Goal: Book appointment/travel/reservation

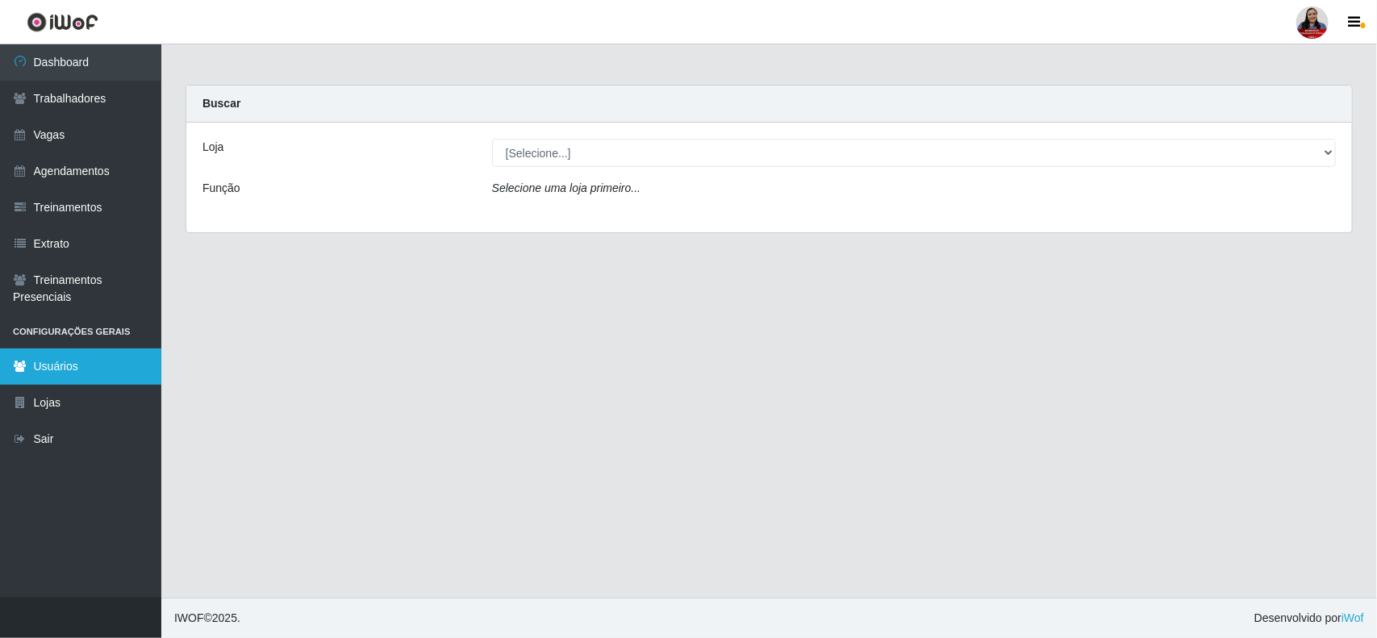
click at [33, 359] on link "Usuários" at bounding box center [80, 366] width 161 height 36
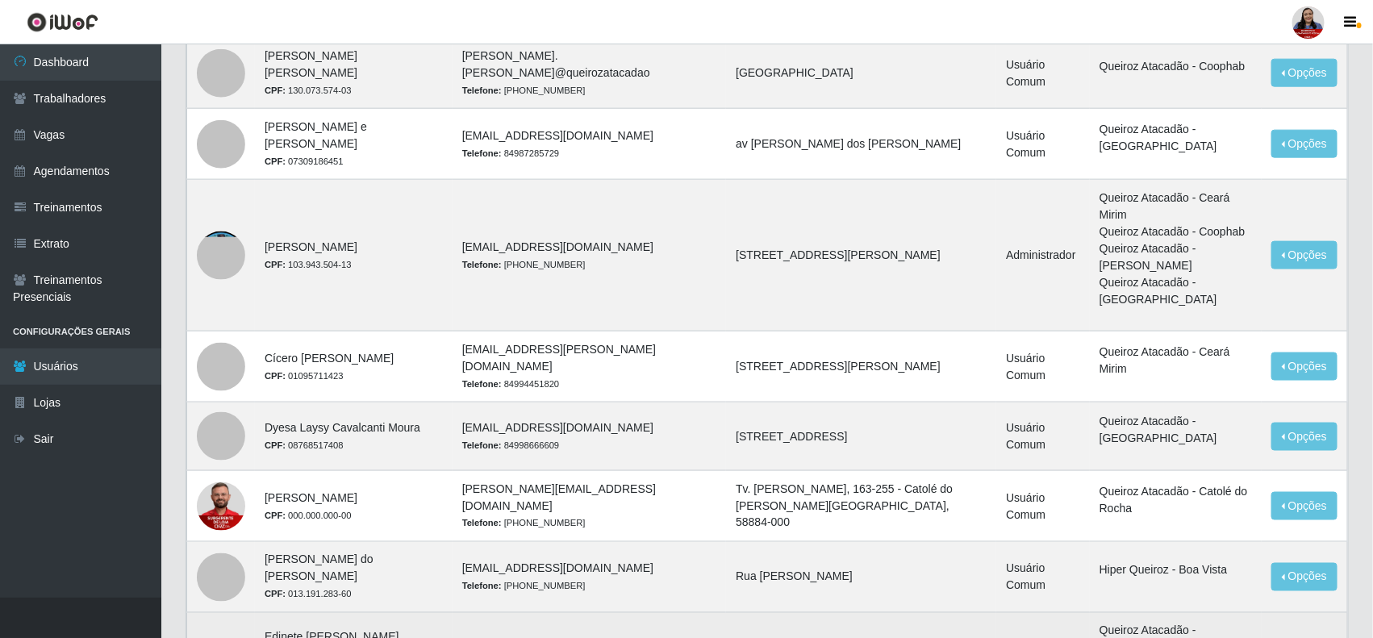
scroll to position [875, 0]
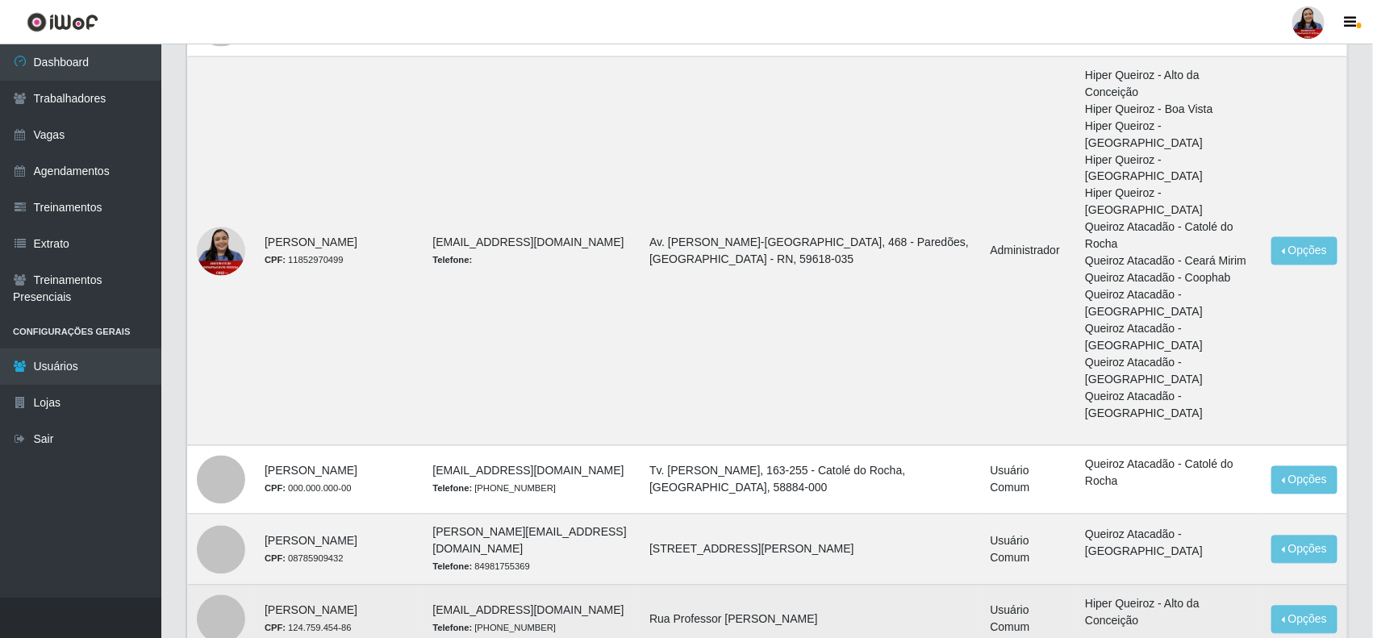
scroll to position [1203, 0]
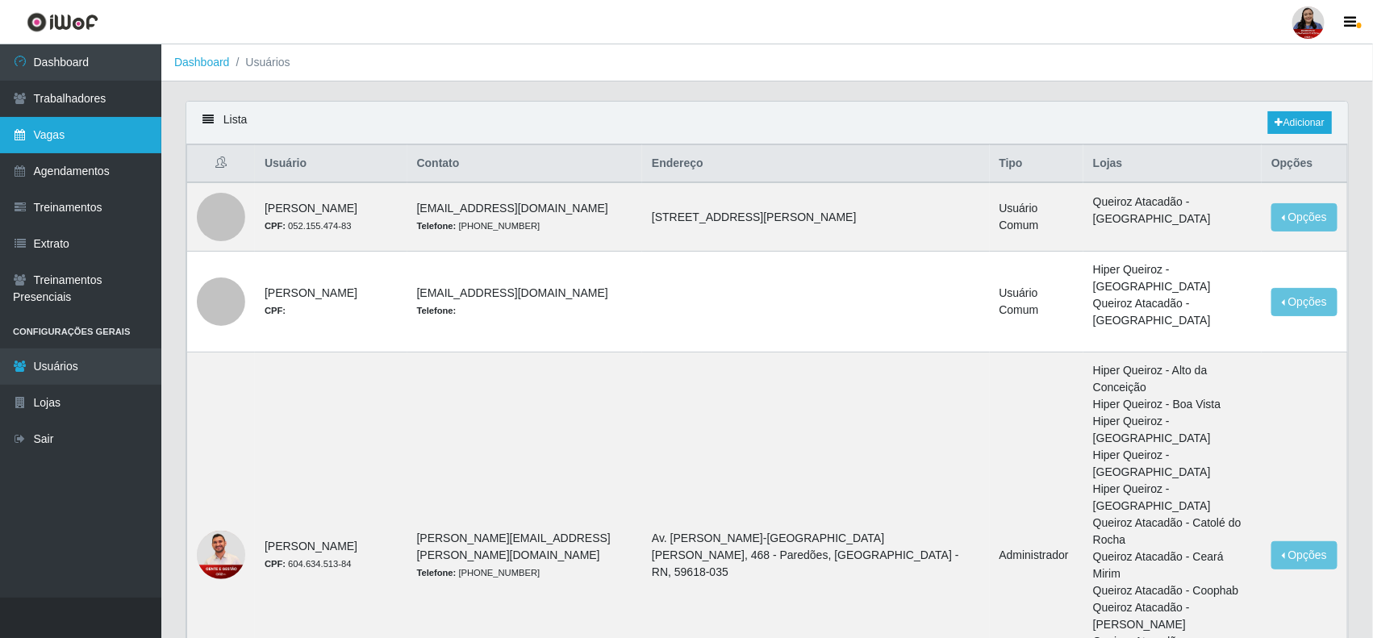
click at [44, 131] on link "Vagas" at bounding box center [80, 135] width 161 height 36
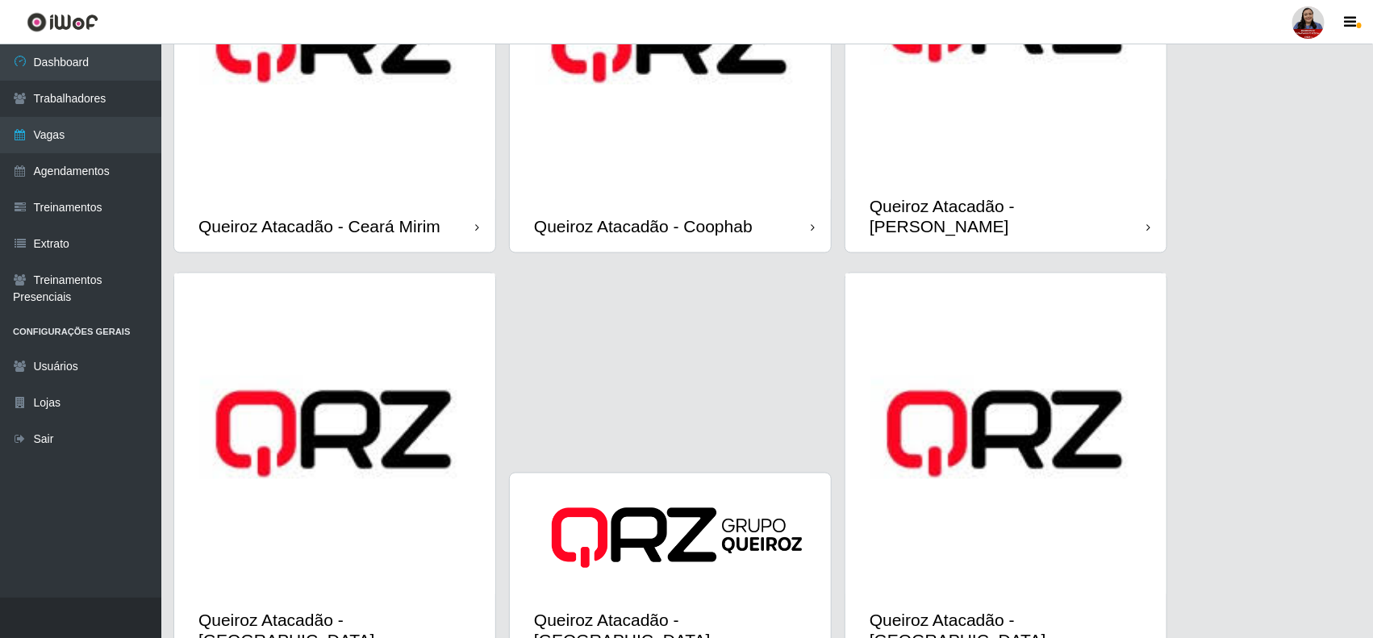
scroll to position [1109, 0]
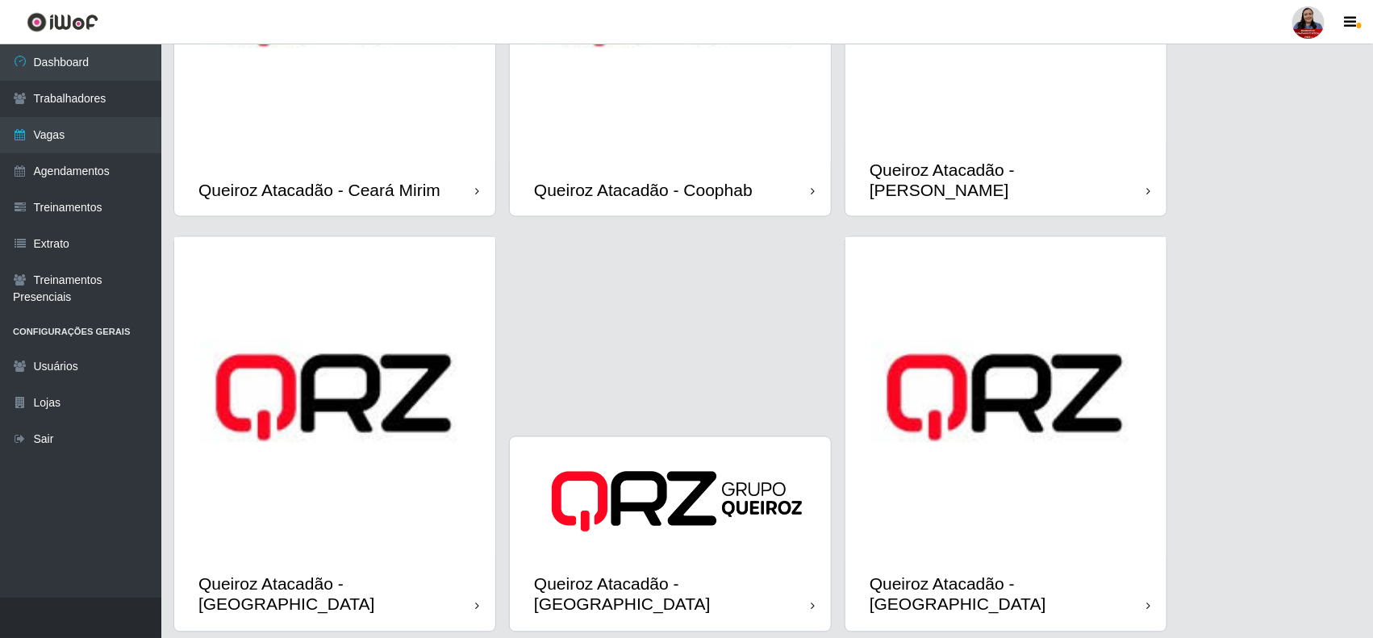
click at [392, 119] on img at bounding box center [334, 3] width 321 height 321
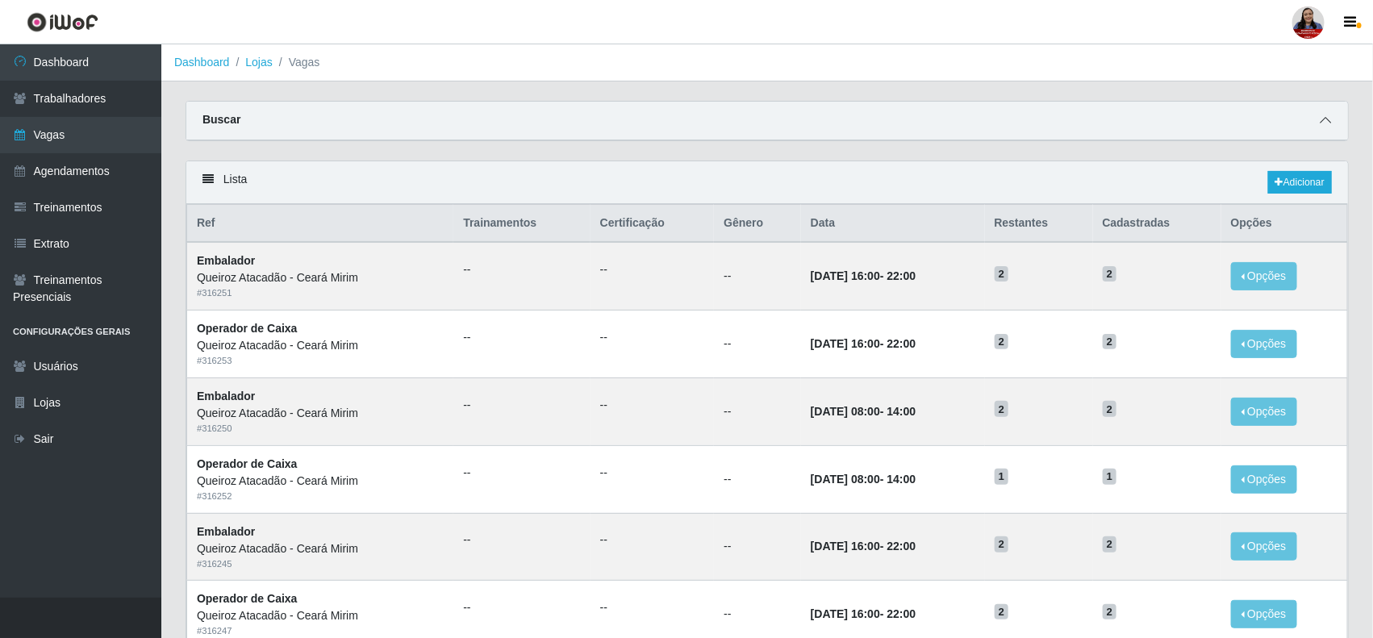
click at [1325, 113] on span at bounding box center [1325, 120] width 19 height 19
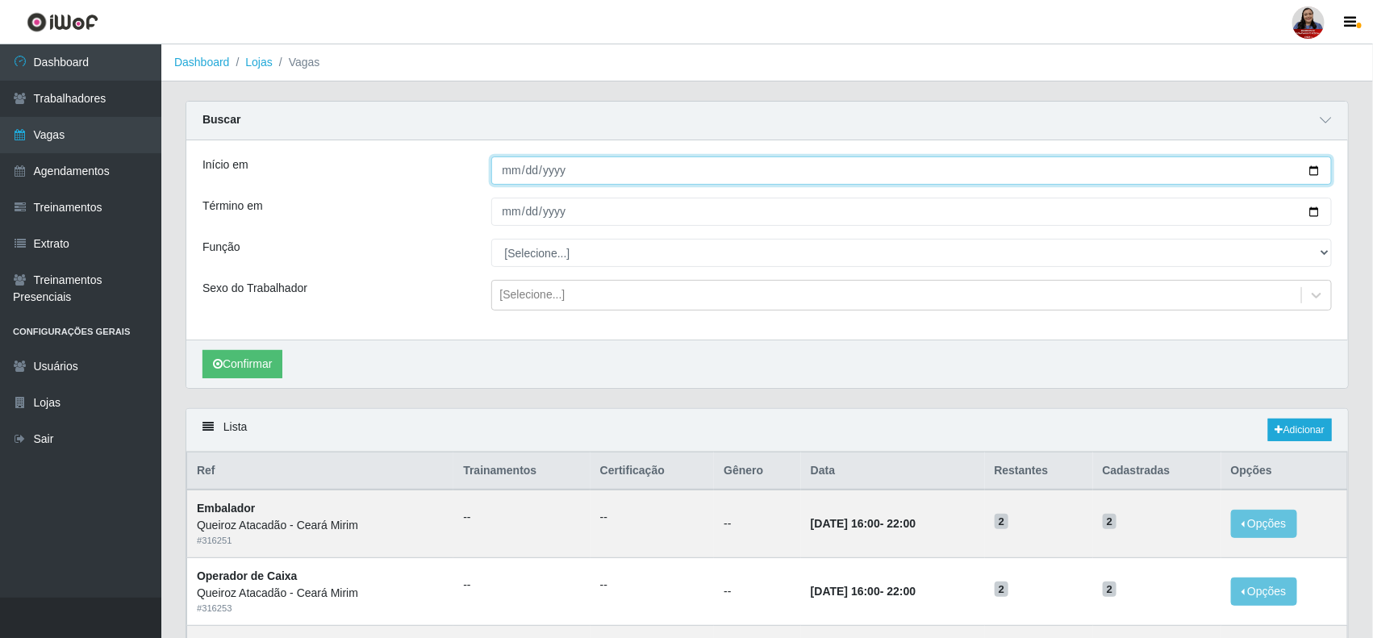
click at [1311, 171] on input "Início em" at bounding box center [911, 170] width 841 height 28
type input "[DATE]"
click at [1308, 207] on input "Término em" at bounding box center [911, 212] width 841 height 28
type input "[DATE]"
click at [272, 361] on button "Confirmar" at bounding box center [242, 364] width 80 height 28
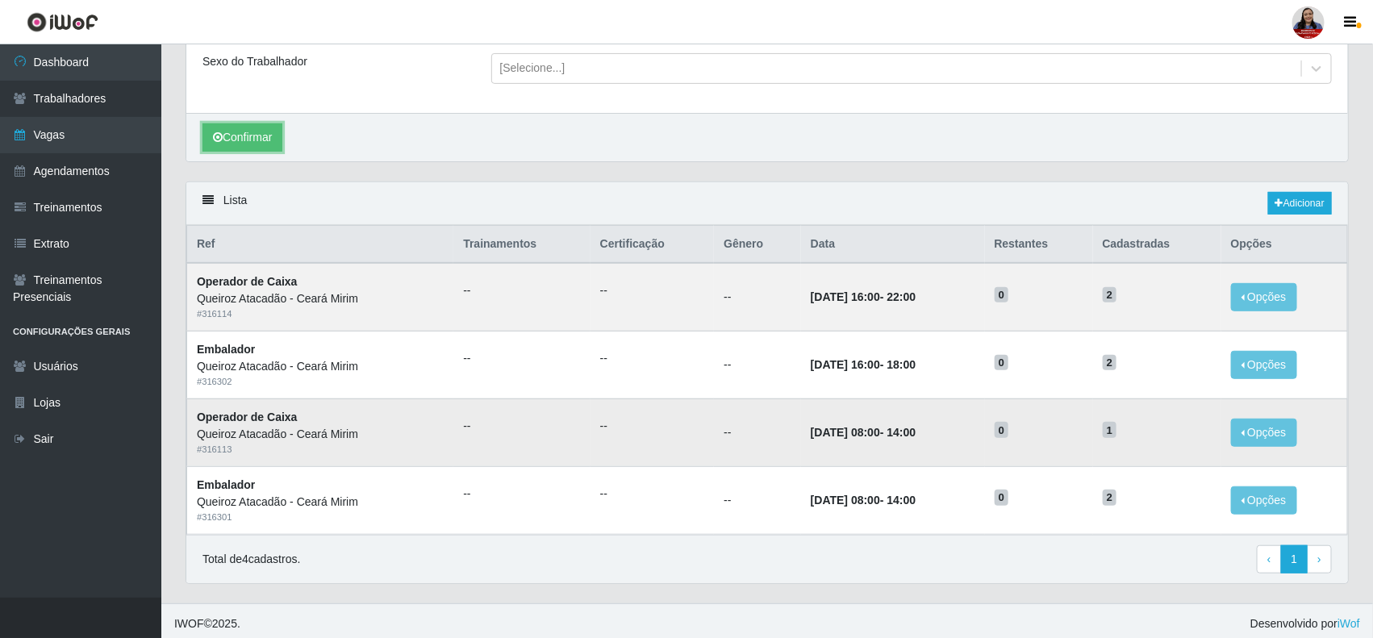
scroll to position [236, 0]
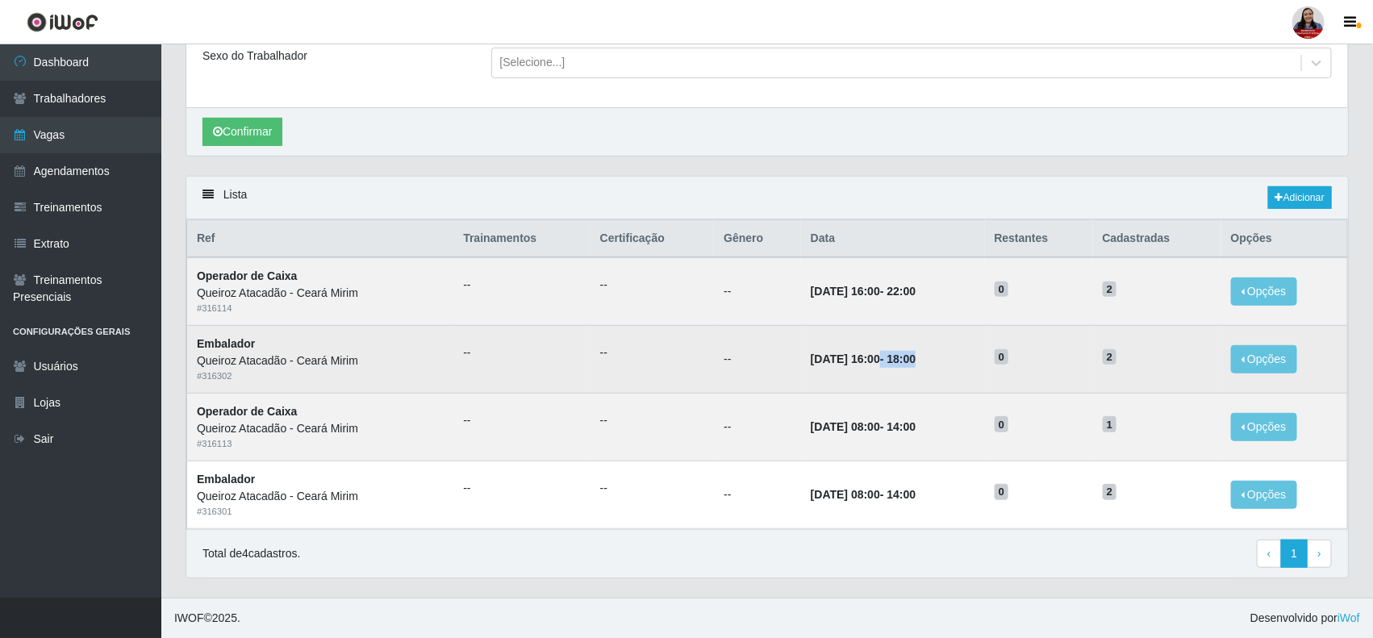
drag, startPoint x: 860, startPoint y: 359, endPoint x: 937, endPoint y: 361, distance: 77.5
click at [937, 361] on td "[DATE] 16:00 - 18:00" at bounding box center [893, 360] width 184 height 68
click at [896, 357] on time "18:00" at bounding box center [901, 359] width 29 height 13
drag, startPoint x: 857, startPoint y: 363, endPoint x: 936, endPoint y: 363, distance: 79.1
click at [936, 363] on td "[DATE] 16:00 - 18:00" at bounding box center [893, 360] width 184 height 68
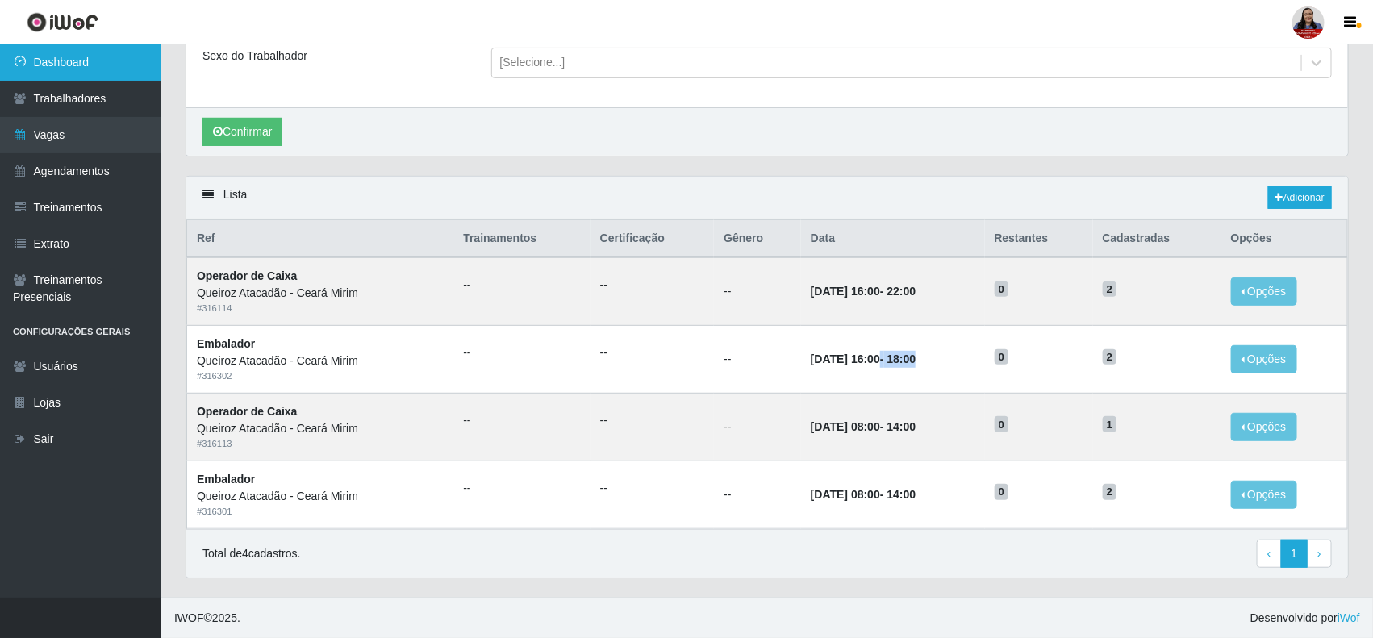
click at [86, 65] on link "Dashboard" at bounding box center [80, 62] width 161 height 36
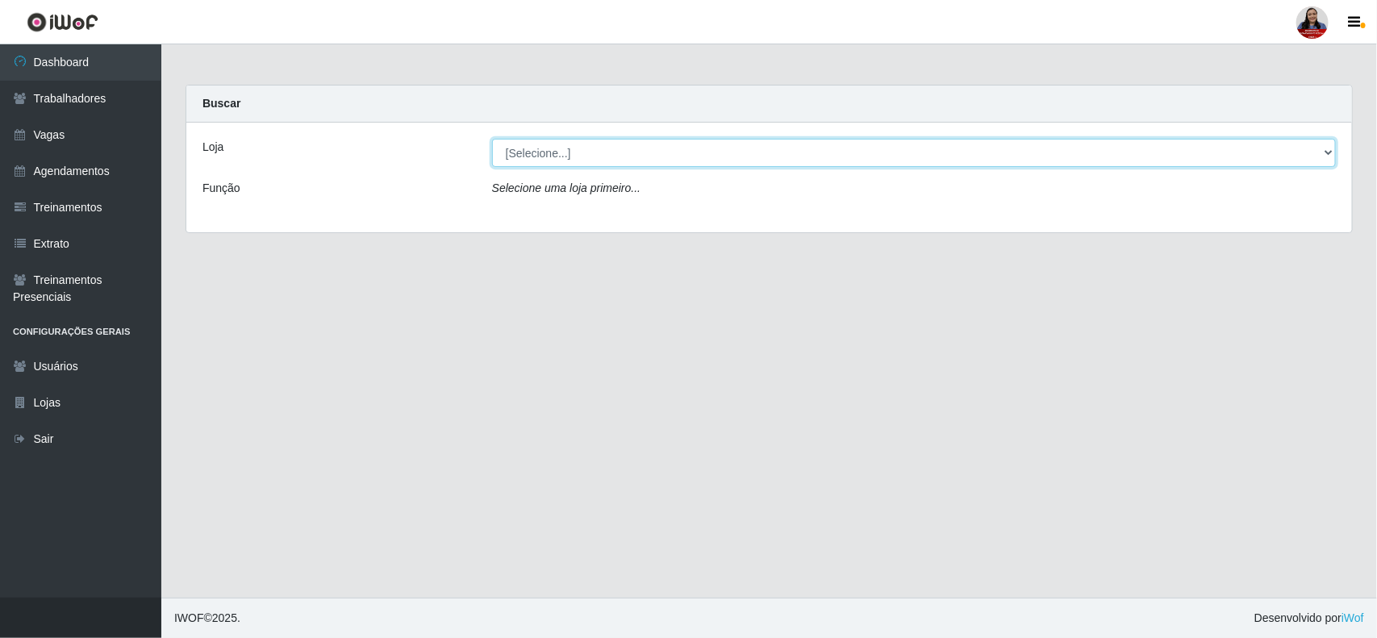
click at [803, 158] on select "[Selecione...] Hiper Queiroz - [GEOGRAPHIC_DATA][PERSON_NAME] Hiper [PERSON_NAM…" at bounding box center [914, 153] width 844 height 28
select select "465"
click at [492, 139] on select "[Selecione...] Hiper Queiroz - [GEOGRAPHIC_DATA][PERSON_NAME] Hiper [PERSON_NAM…" at bounding box center [914, 153] width 844 height 28
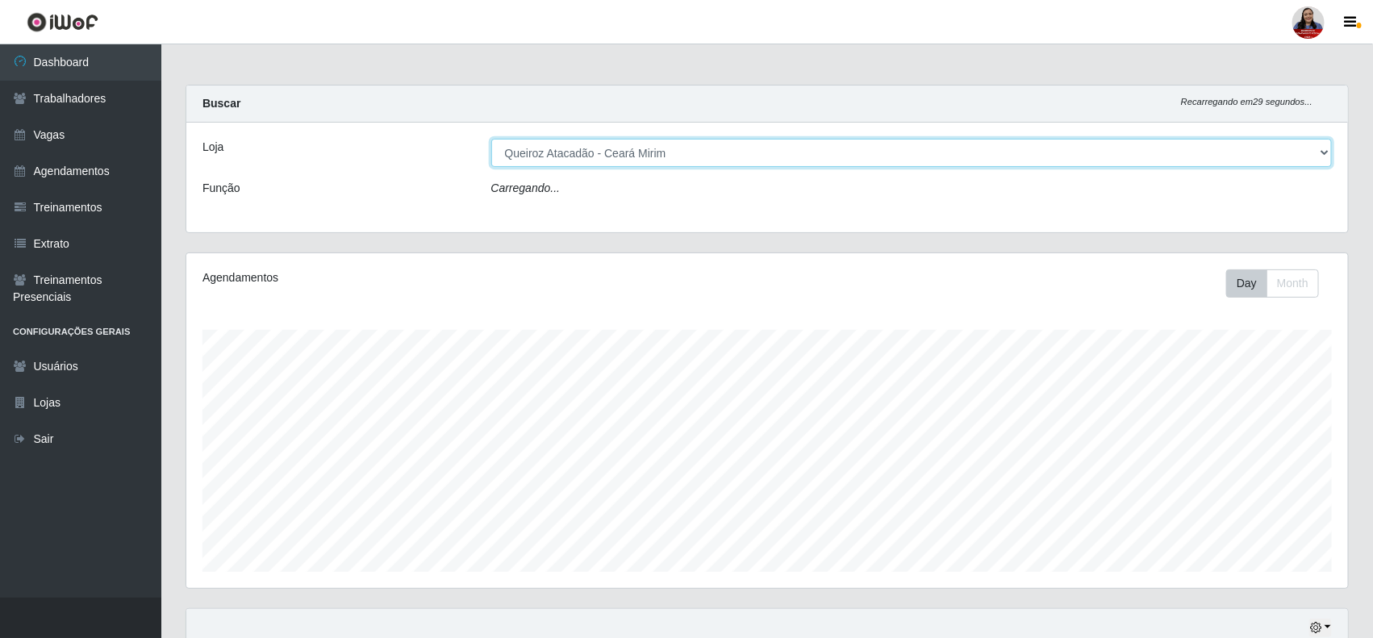
scroll to position [336, 1162]
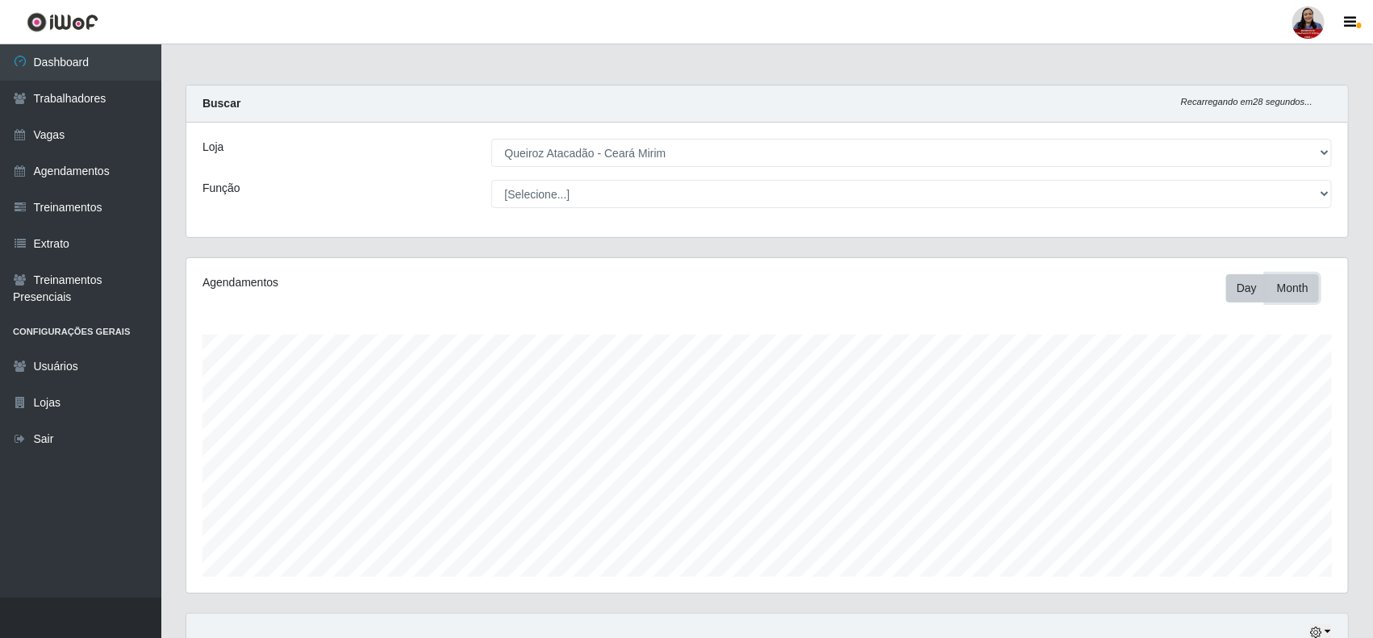
click at [1296, 290] on button "Month" at bounding box center [1292, 288] width 52 height 28
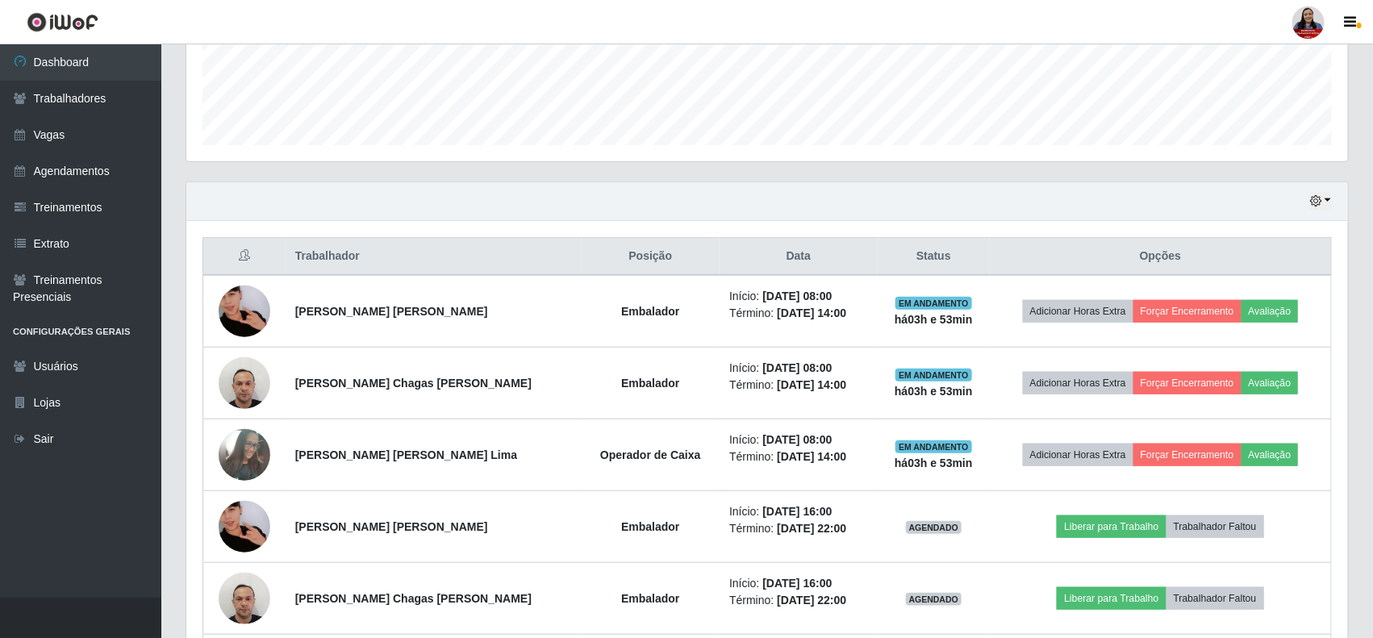
scroll to position [348, 0]
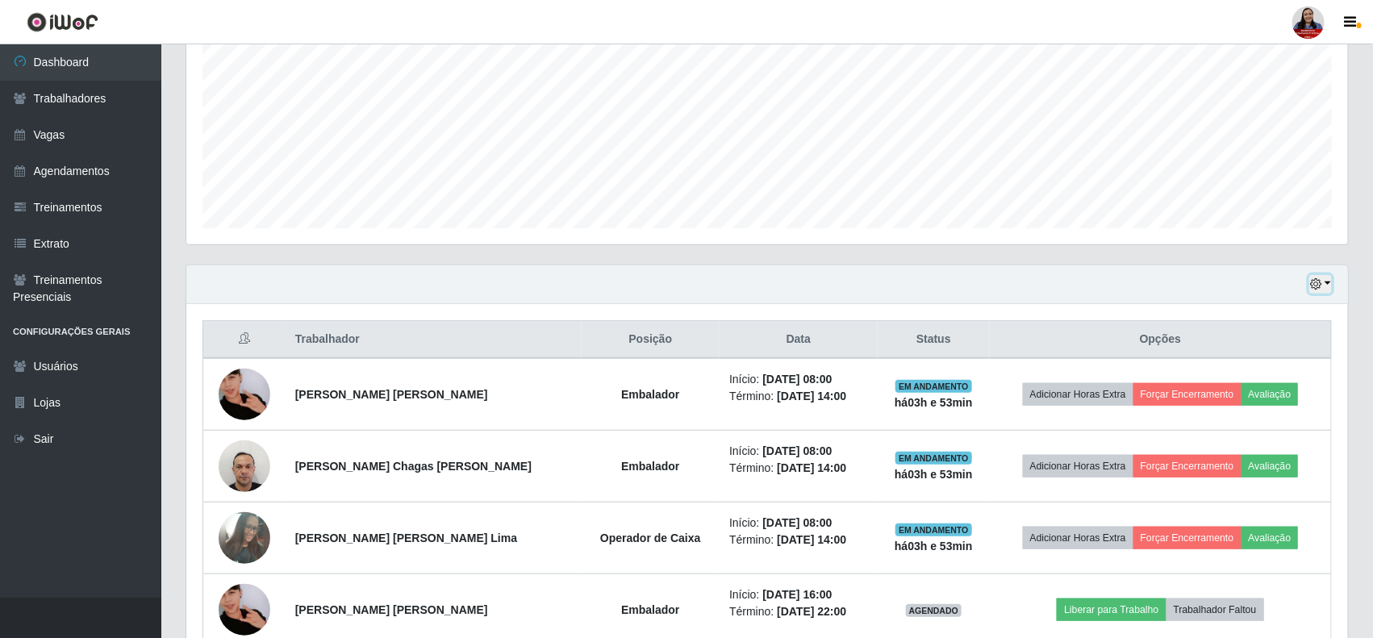
click at [1319, 287] on icon "button" at bounding box center [1315, 283] width 11 height 11
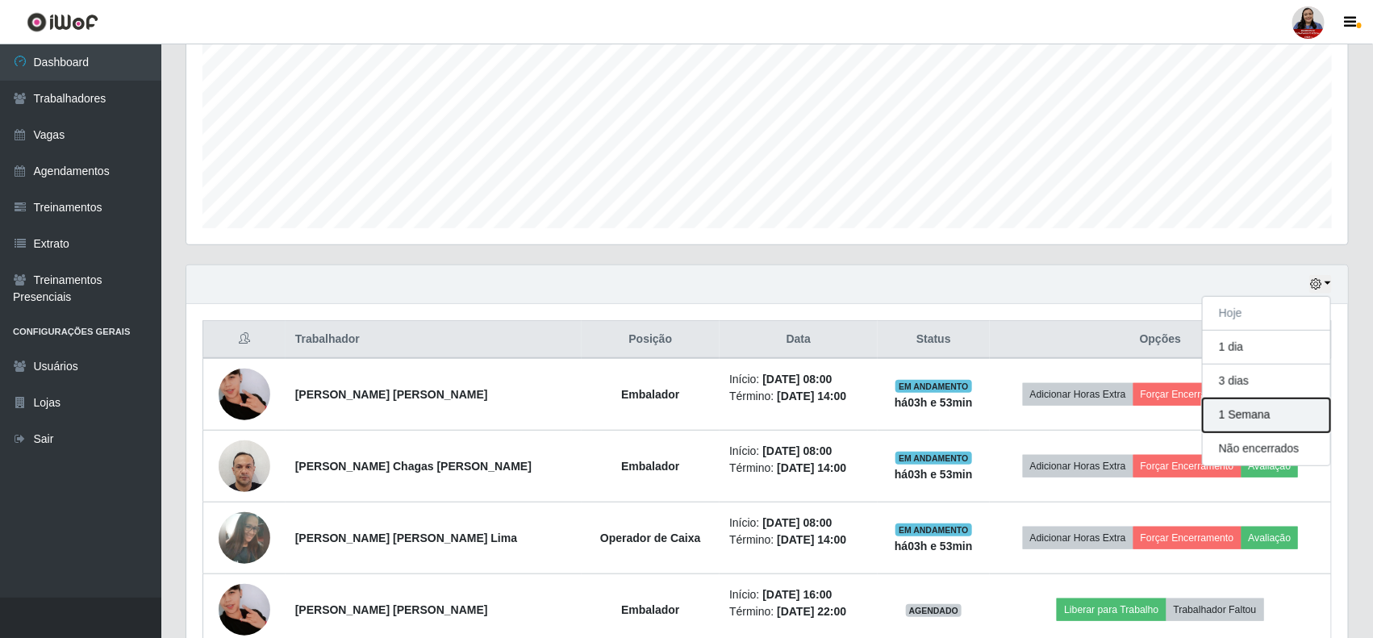
click at [1230, 416] on button "1 Semana" at bounding box center [1266, 415] width 127 height 34
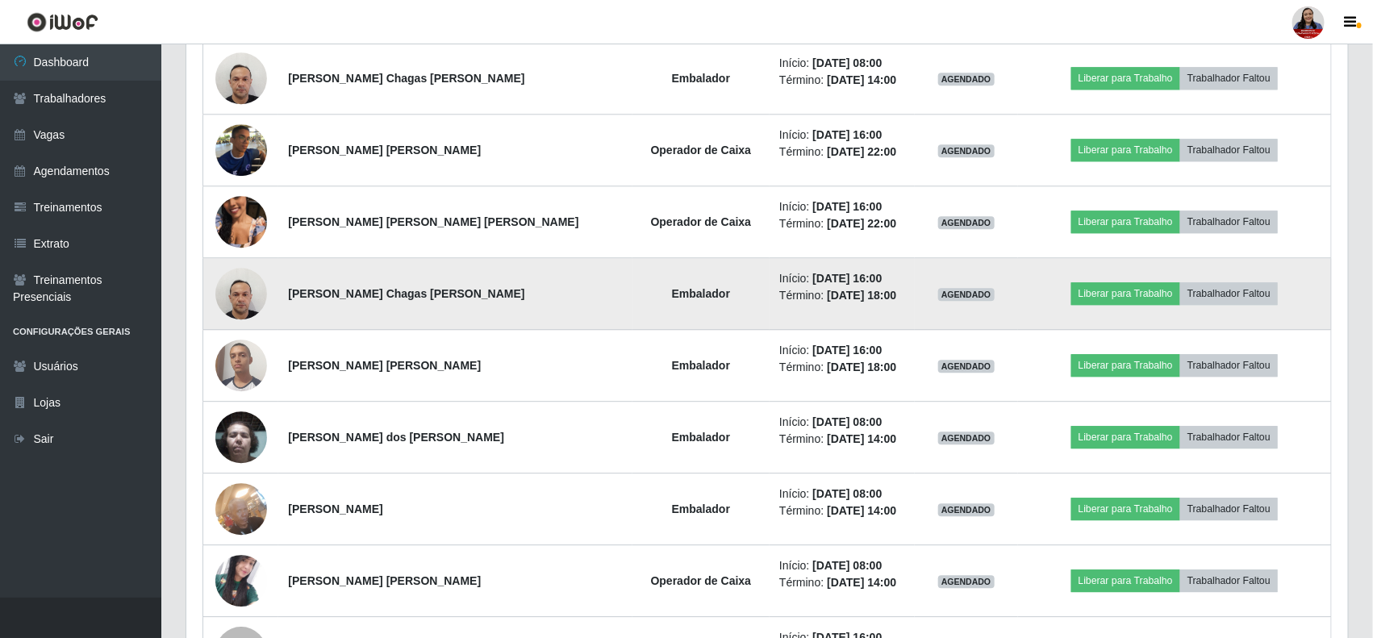
scroll to position [1861, 0]
